Goal: Transaction & Acquisition: Purchase product/service

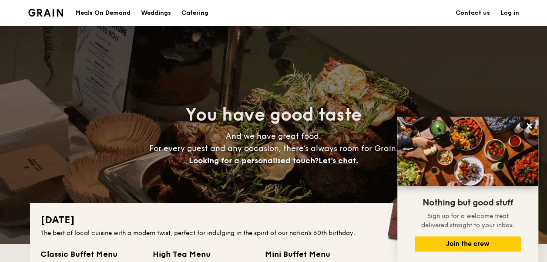
click at [104, 9] on div "Meals On Demand" at bounding box center [102, 13] width 55 height 26
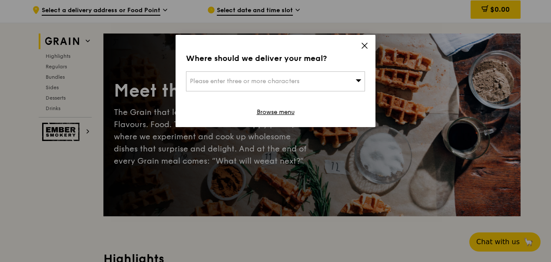
scroll to position [43, 0]
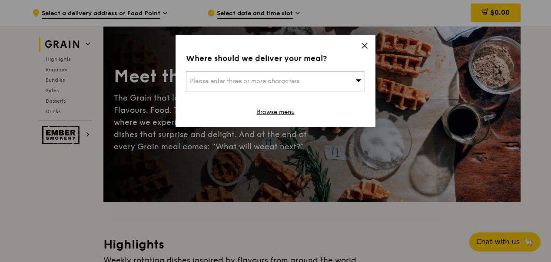
drag, startPoint x: 365, startPoint y: 49, endPoint x: 352, endPoint y: 55, distance: 14.0
click at [365, 49] on icon at bounding box center [365, 46] width 8 height 8
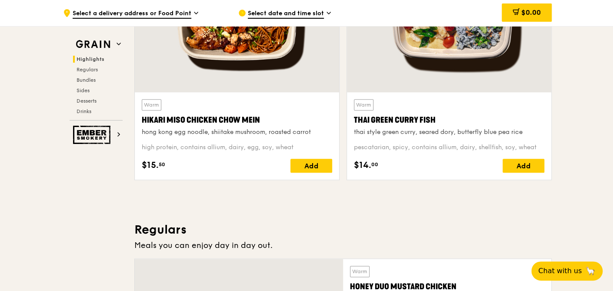
scroll to position [367, 0]
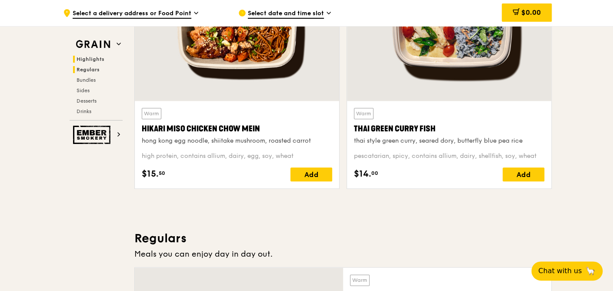
click at [94, 67] on span "Regulars" at bounding box center [88, 70] width 23 height 6
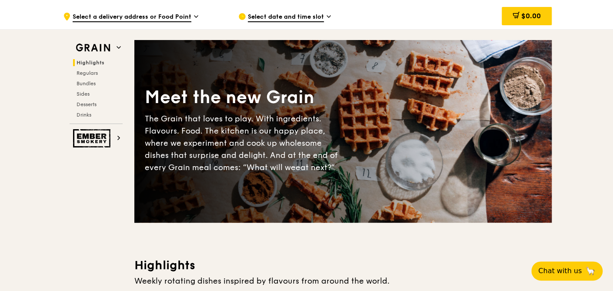
scroll to position [0, 0]
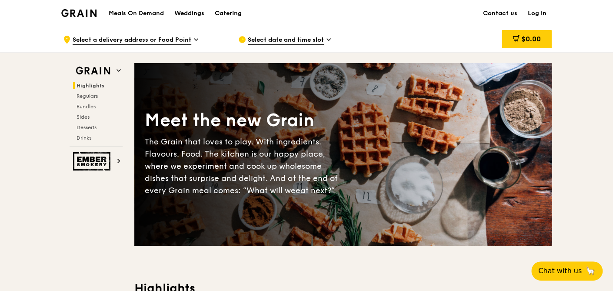
click at [148, 10] on h1 "Meals On Demand" at bounding box center [136, 13] width 55 height 9
click at [94, 9] on div "Grain logo" at bounding box center [78, 13] width 35 height 26
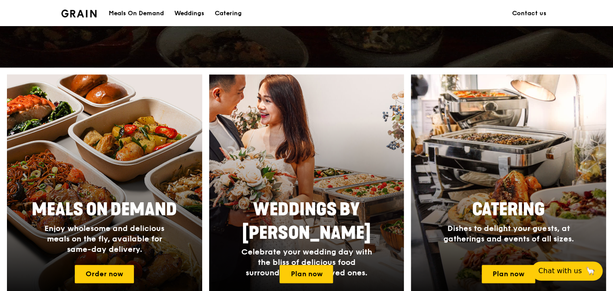
scroll to position [338, 0]
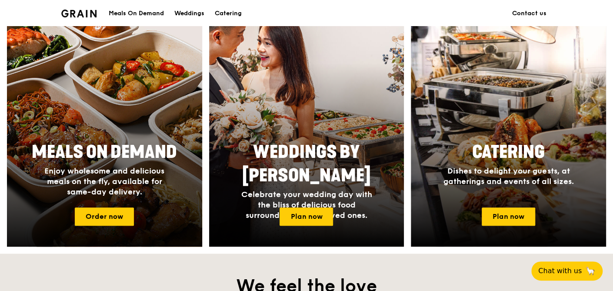
click at [152, 124] on div at bounding box center [104, 132] width 215 height 253
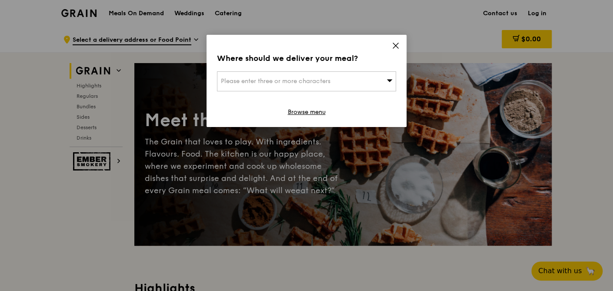
click at [353, 83] on div "Please enter three or more characters" at bounding box center [306, 81] width 179 height 20
click at [392, 46] on icon at bounding box center [396, 46] width 8 height 8
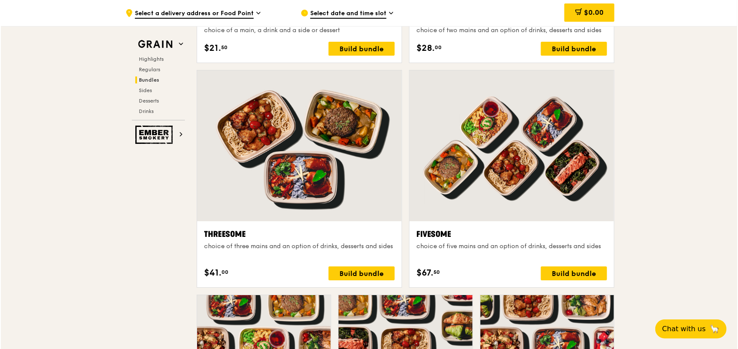
scroll to position [1528, 0]
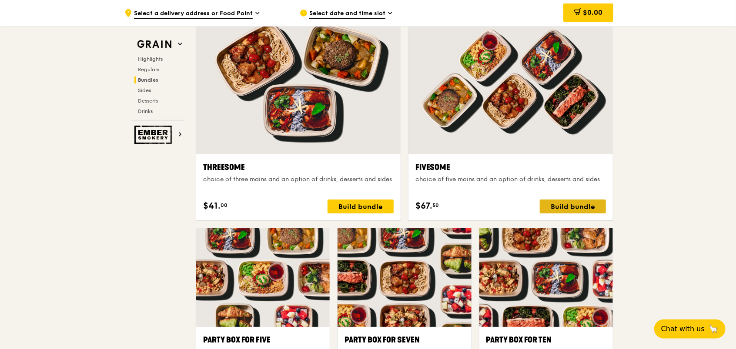
click at [553, 209] on div "Build bundle" at bounding box center [573, 207] width 66 height 14
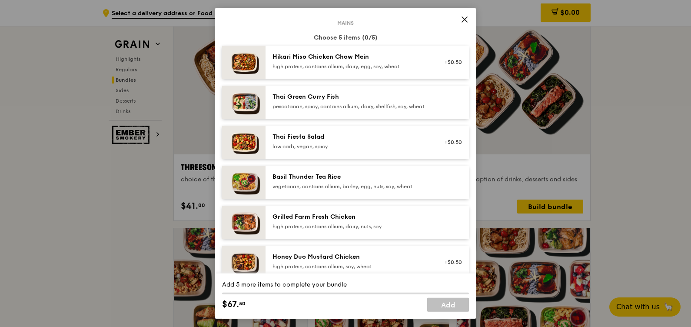
scroll to position [0, 0]
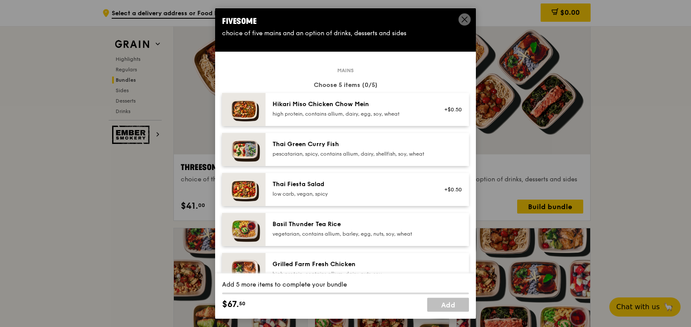
click at [459, 18] on span at bounding box center [465, 19] width 12 height 12
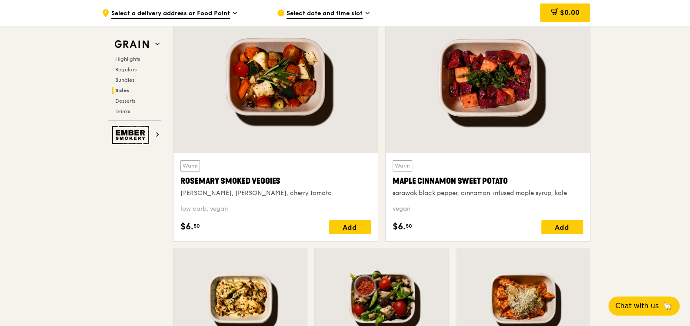
scroll to position [2072, 0]
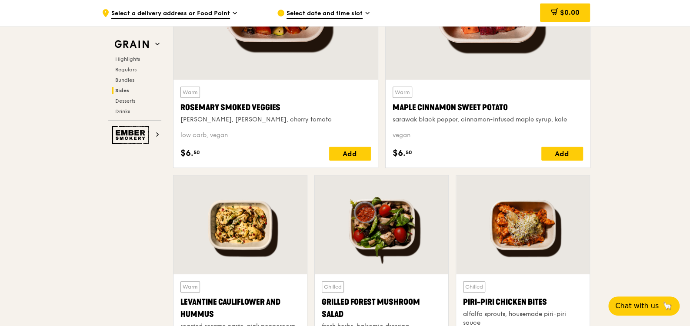
click at [204, 13] on span "Select a delivery address or Food Point" at bounding box center [170, 14] width 119 height 10
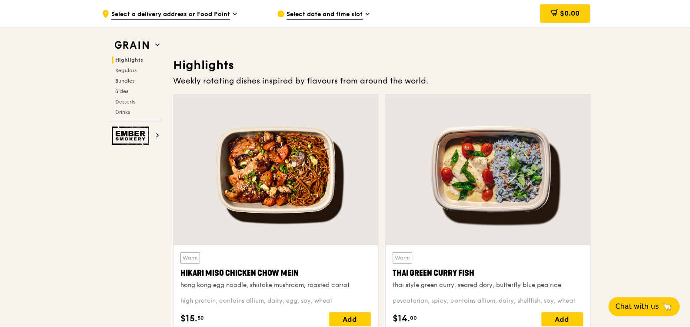
scroll to position [0, 0]
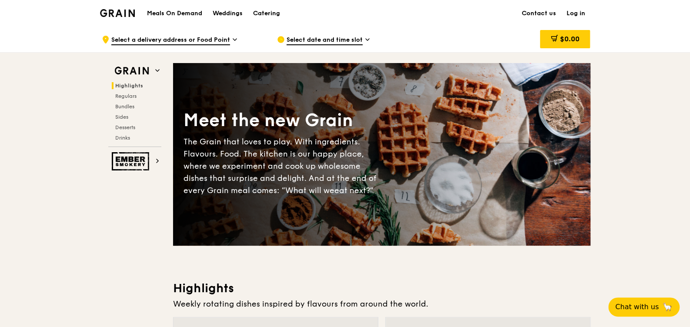
click at [172, 18] on div "Meals On Demand Weddings Catering" at bounding box center [214, 13] width 144 height 27
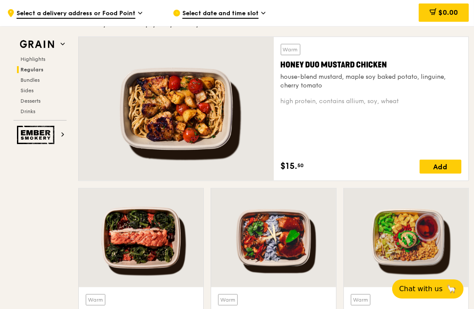
scroll to position [597, 0]
